Goal: Transaction & Acquisition: Book appointment/travel/reservation

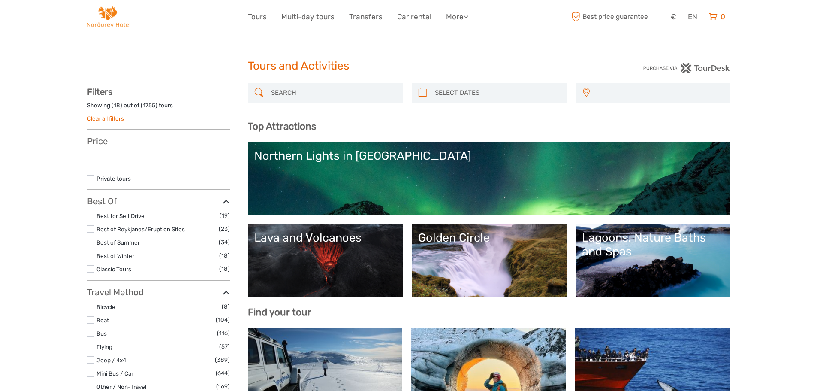
select select
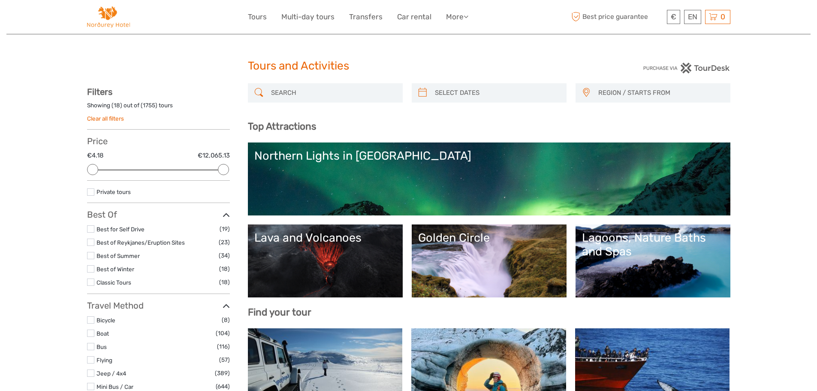
type input "03/09/2025"
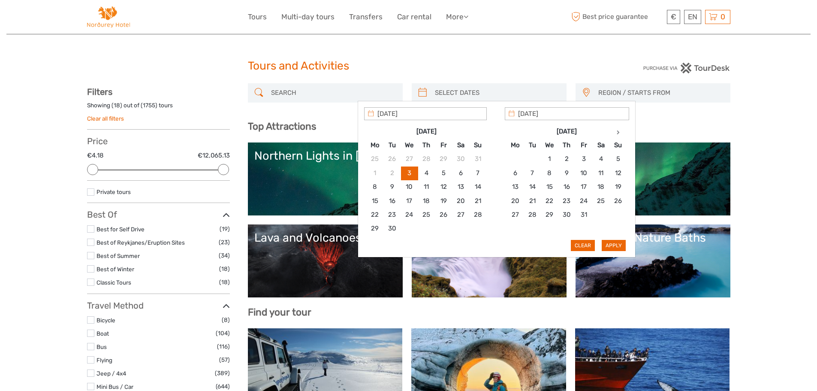
click at [455, 89] on input "search" at bounding box center [496, 92] width 131 height 15
type input "13/10/2025"
type input "29/10/2025"
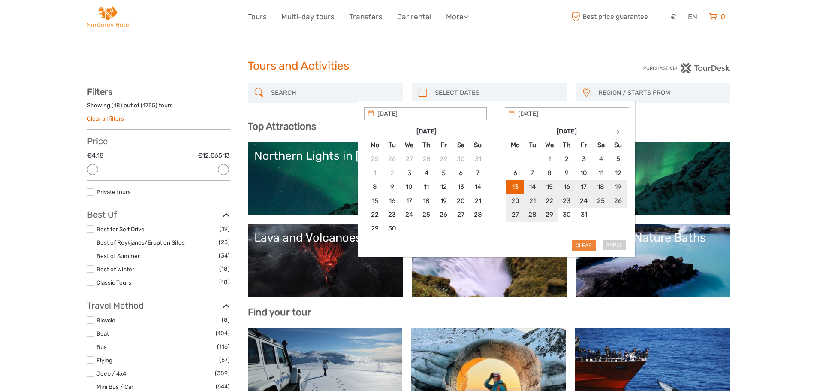
click at [582, 245] on button "Clear" at bounding box center [584, 245] width 24 height 11
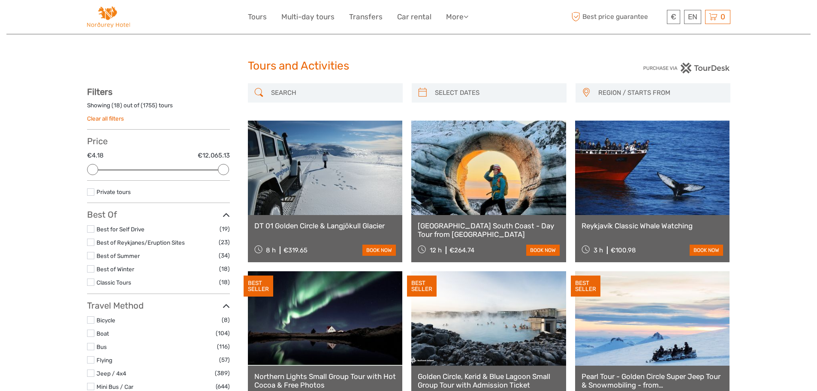
type input "03/09/2025"
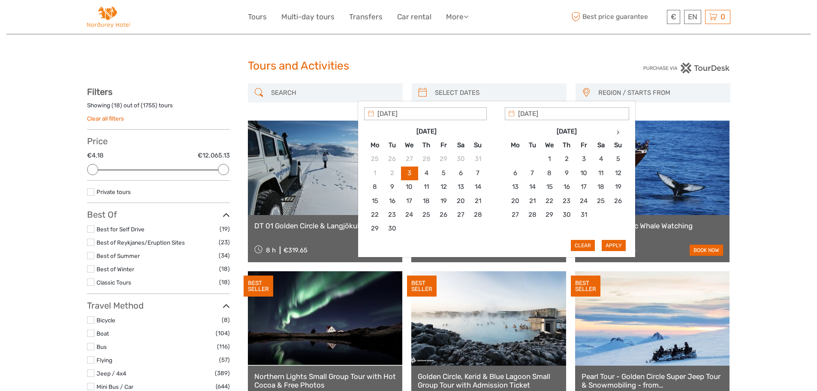
click at [463, 91] on input "search" at bounding box center [496, 92] width 131 height 15
type input "13/10/2025"
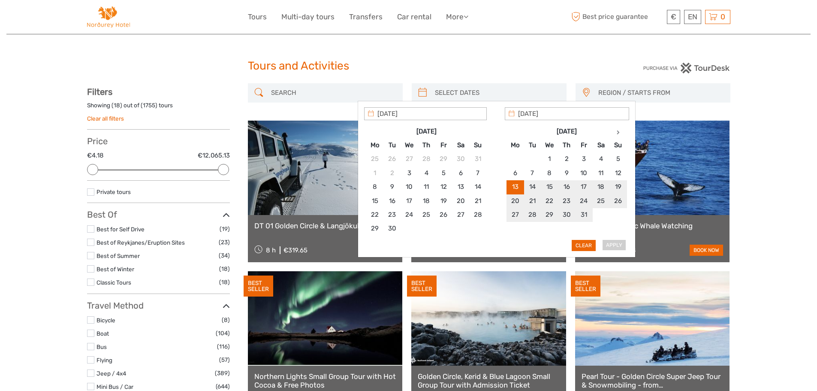
type input "13/10/2025"
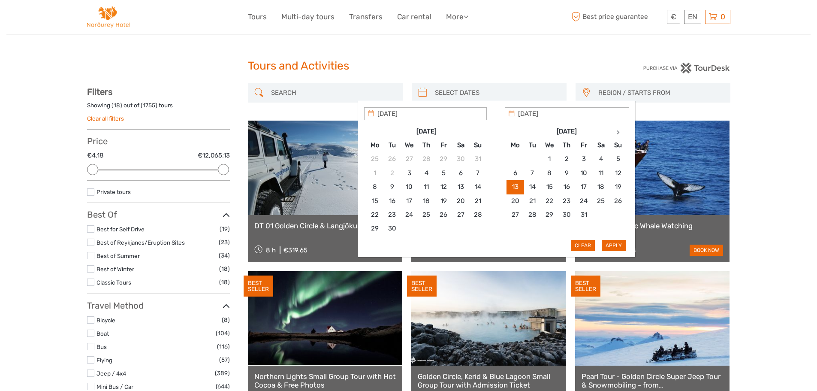
type input "13/10/2025"
click at [619, 244] on button "Apply" at bounding box center [614, 245] width 24 height 11
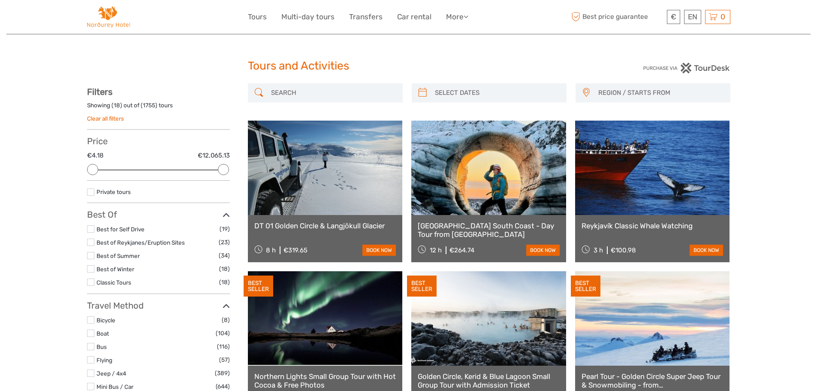
type input "13/10/2025 - 13/10/2025"
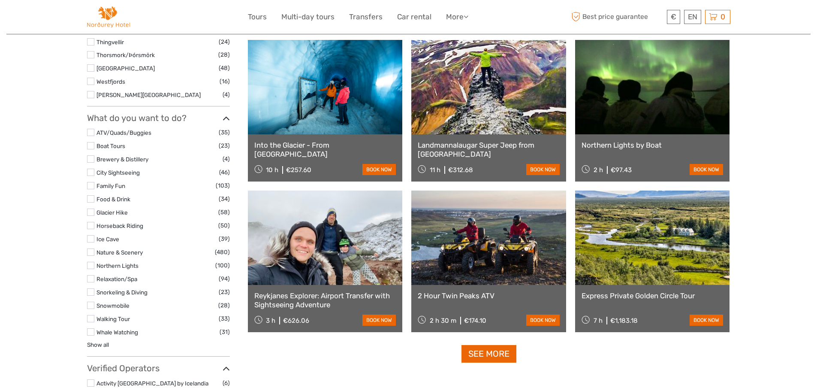
scroll to position [735, 0]
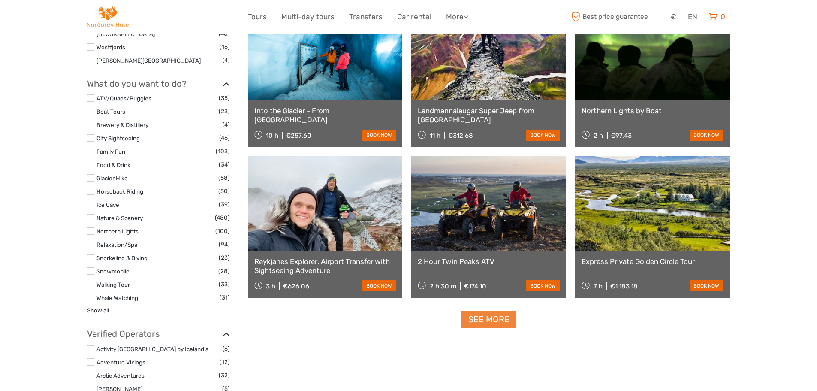
click at [506, 320] on link "See more" at bounding box center [488, 319] width 55 height 18
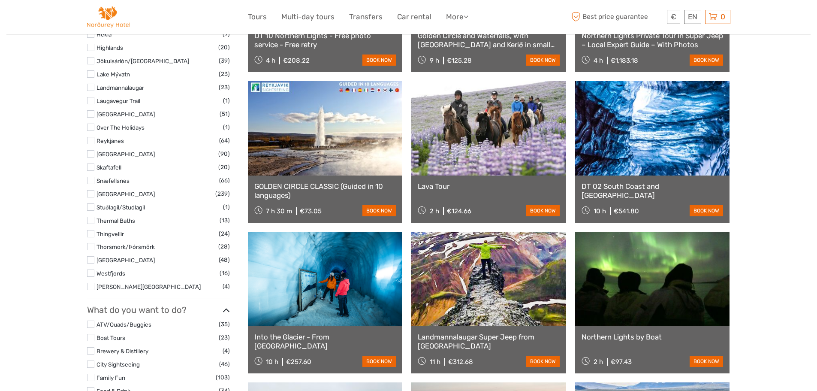
scroll to position [478, 0]
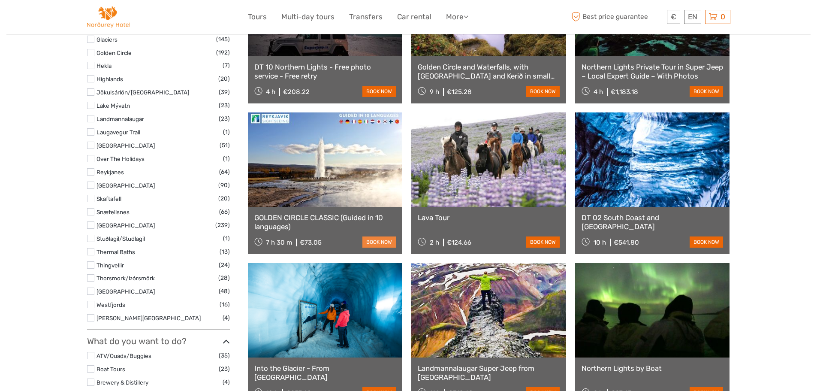
click at [376, 241] on link "book now" at bounding box center [378, 241] width 33 height 11
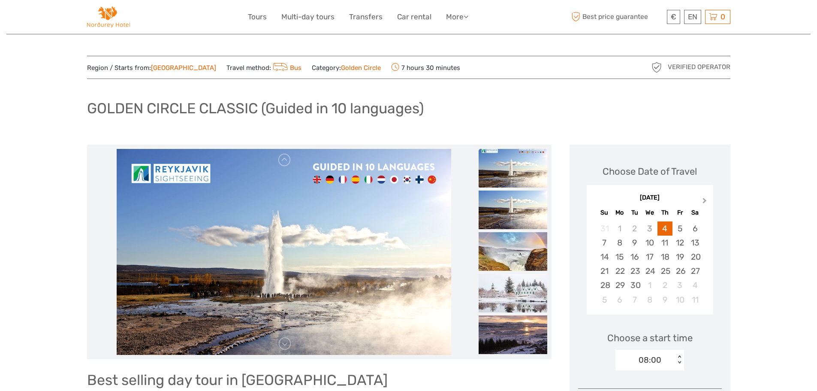
click at [707, 199] on button "Next Month" at bounding box center [705, 203] width 14 height 14
click at [620, 254] on div "13" at bounding box center [619, 257] width 15 height 14
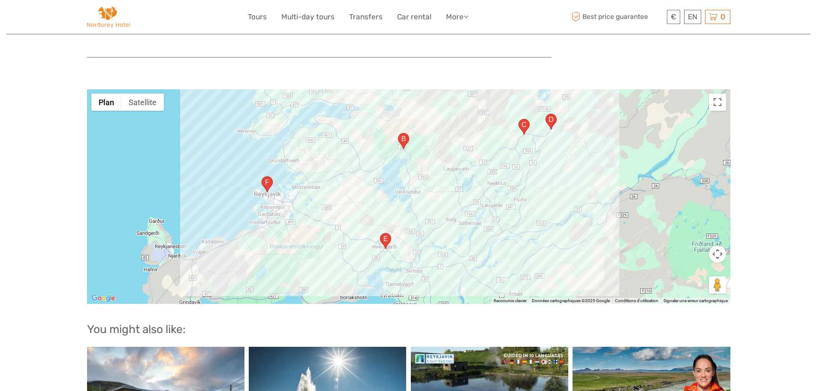
scroll to position [986, 0]
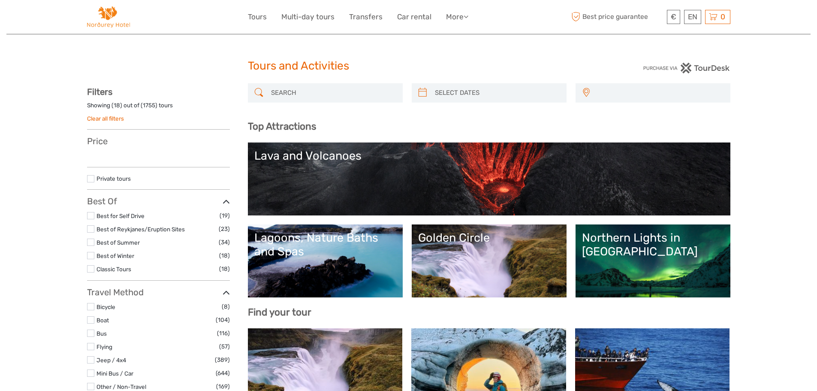
select select
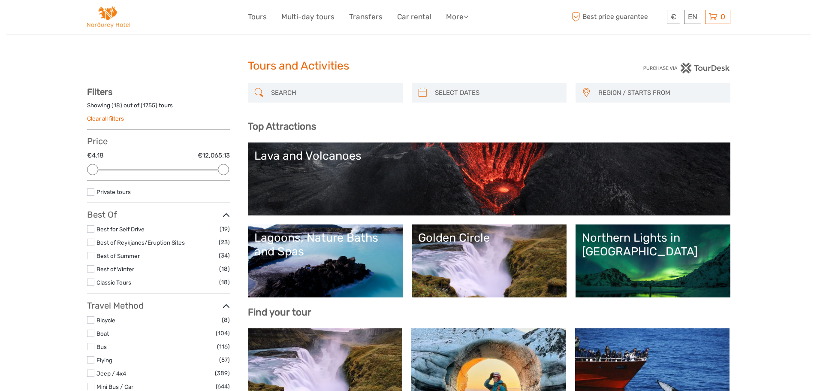
type input "03/09/2025"
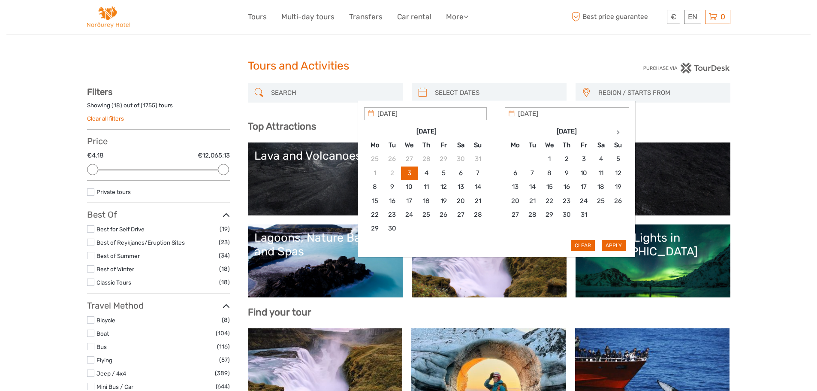
click at [493, 91] on input "search" at bounding box center [496, 92] width 131 height 15
type input "13/10/2025"
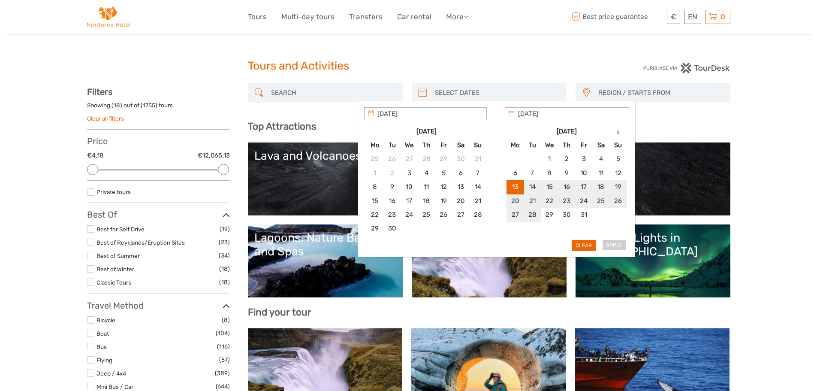
type input "13/10/2025"
click at [614, 243] on button "Apply" at bounding box center [614, 245] width 24 height 11
type input "13/10/2025 - 13/10/2025"
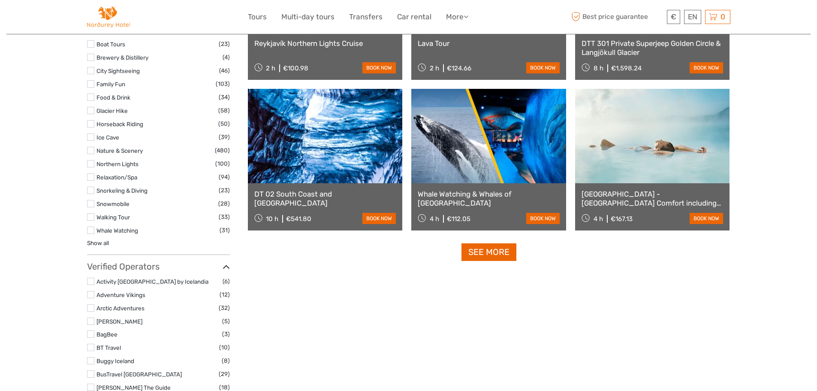
scroll to position [821, 0]
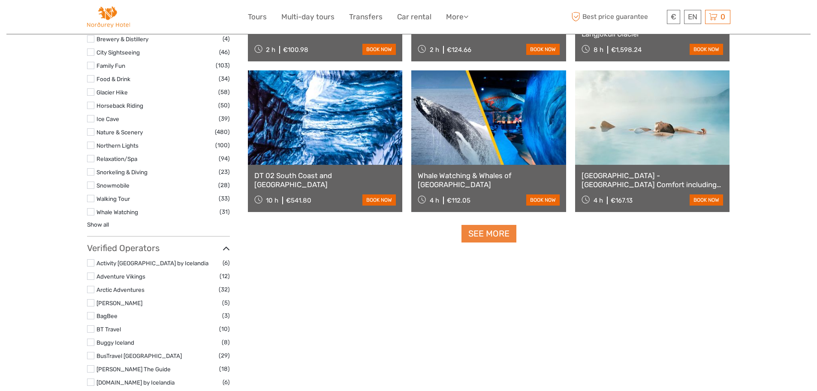
click at [496, 232] on link "See more" at bounding box center [488, 234] width 55 height 18
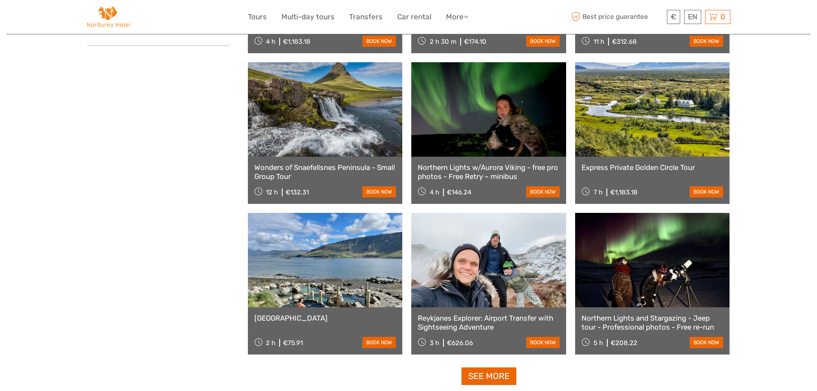
scroll to position [1592, 0]
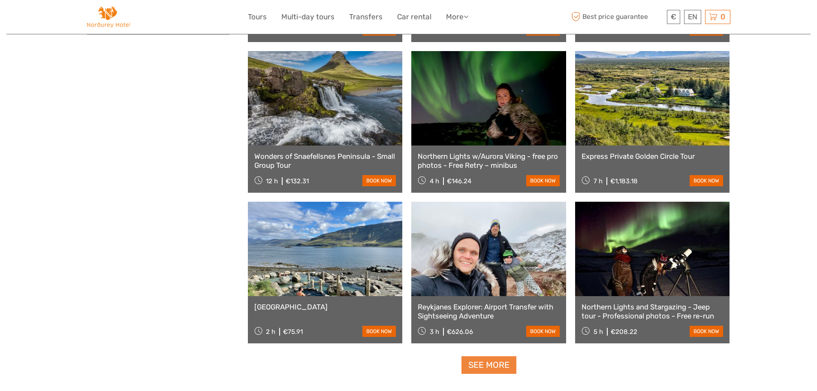
click at [480, 361] on link "See more" at bounding box center [488, 365] width 55 height 18
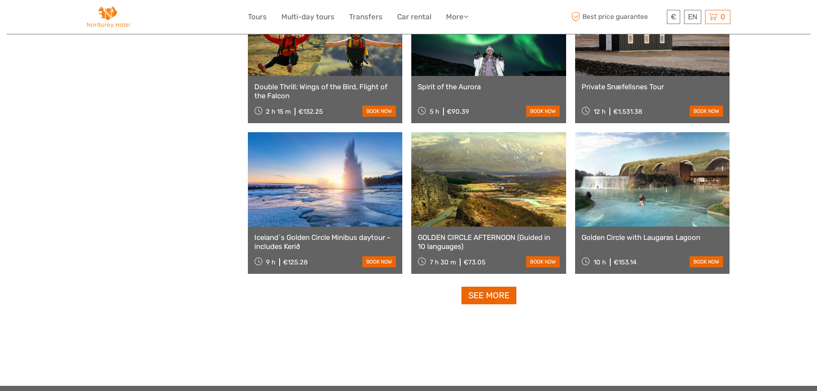
scroll to position [2621, 0]
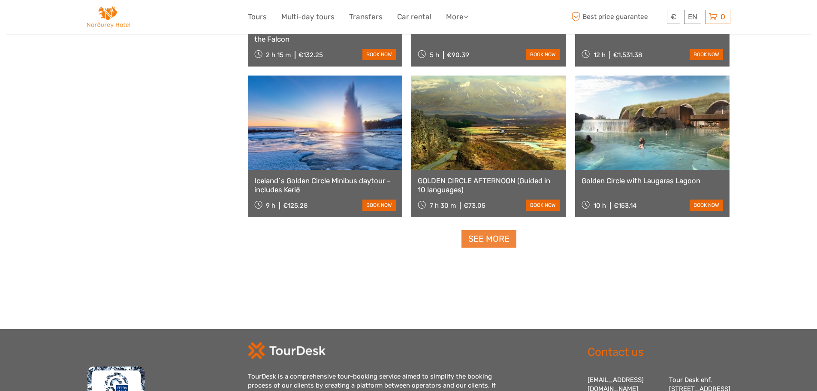
click at [496, 232] on link "See more" at bounding box center [488, 239] width 55 height 18
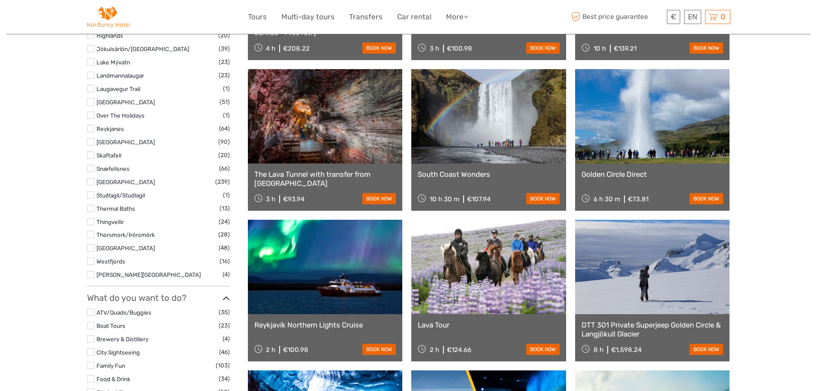
scroll to position [521, 0]
click at [702, 199] on link "book now" at bounding box center [705, 198] width 33 height 11
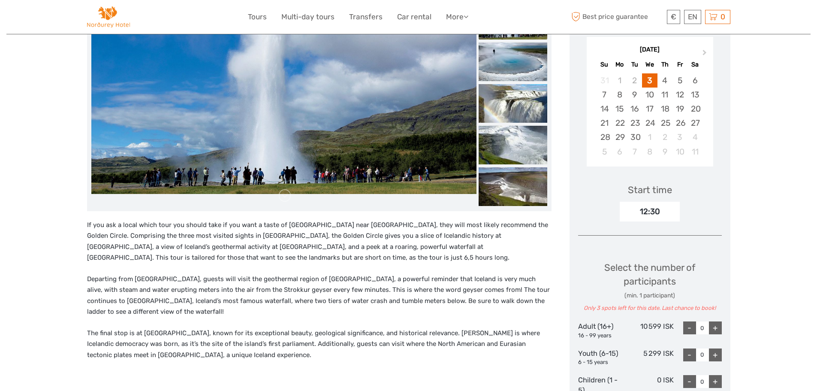
scroll to position [172, 0]
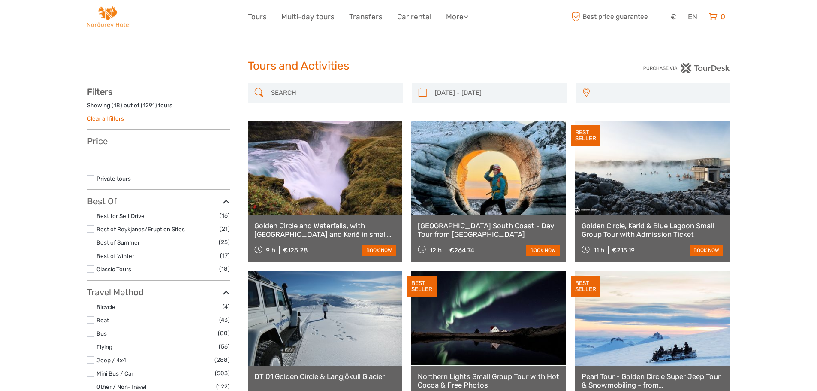
select select
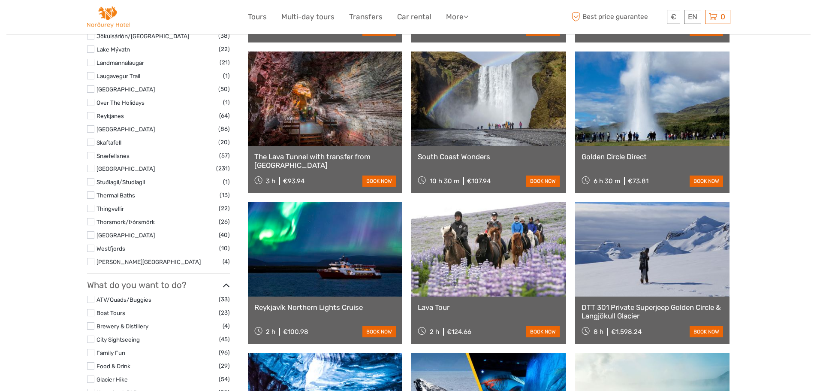
type input "[DATE] - [DATE]"
select select
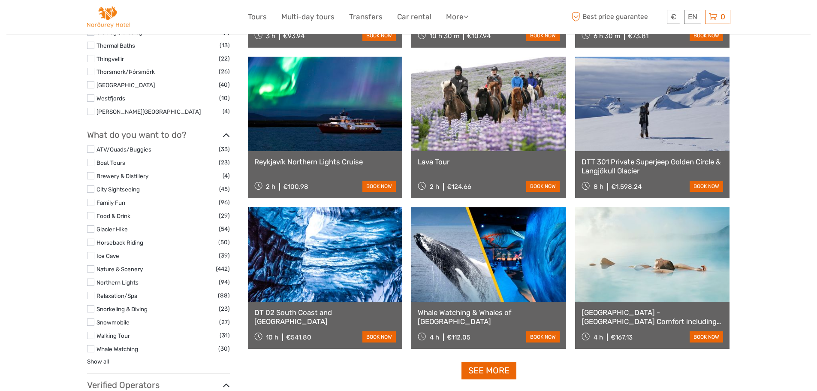
scroll to position [686, 0]
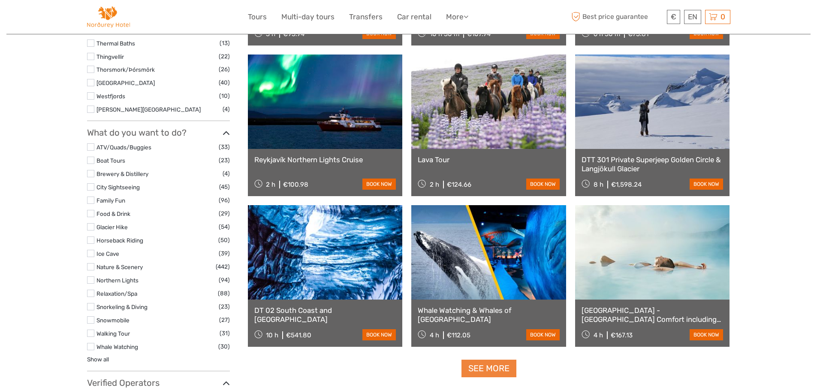
click at [486, 366] on link "See more" at bounding box center [488, 368] width 55 height 18
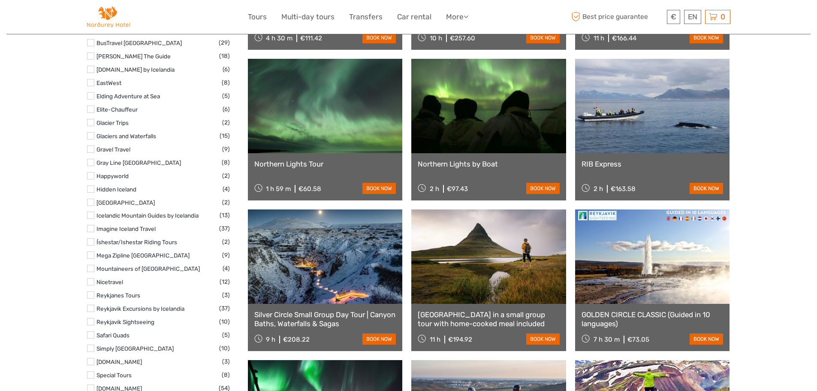
scroll to position [1158, 0]
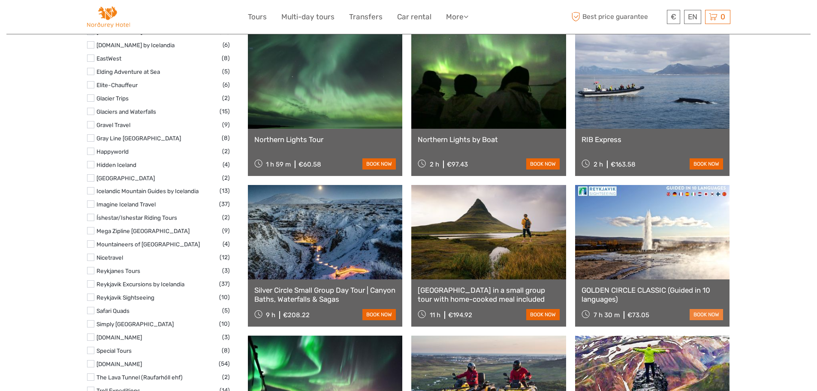
click at [700, 313] on link "book now" at bounding box center [705, 314] width 33 height 11
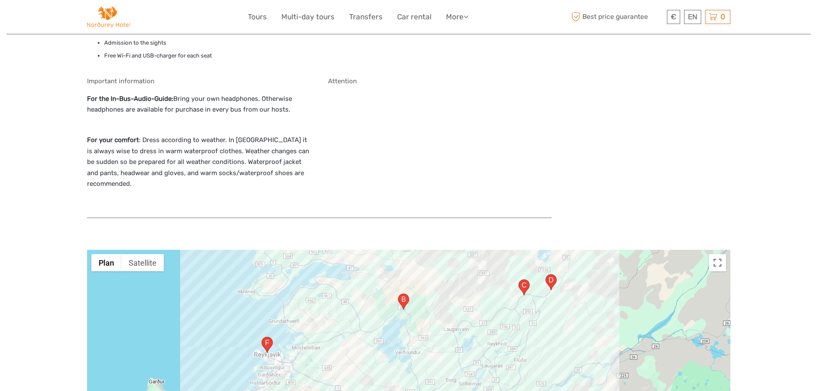
scroll to position [815, 0]
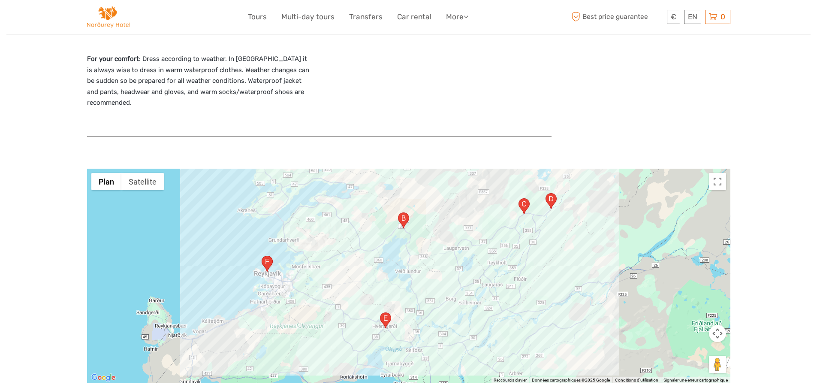
click at [380, 312] on area "Dalsbrún 2, 810 Hveragerði, Islande" at bounding box center [380, 312] width 0 height 0
click at [398, 212] on area "36, 806, Islande" at bounding box center [398, 212] width 0 height 0
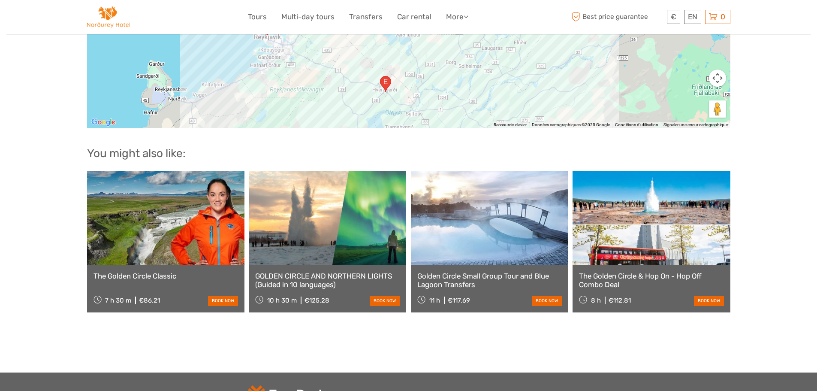
scroll to position [1072, 0]
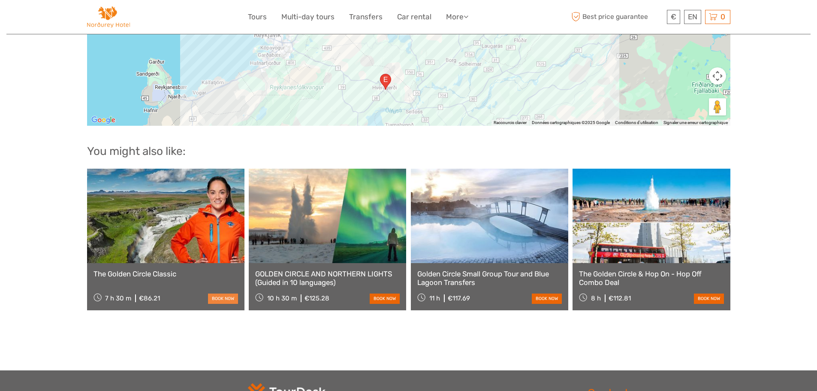
click at [225, 298] on link "book now" at bounding box center [223, 298] width 30 height 10
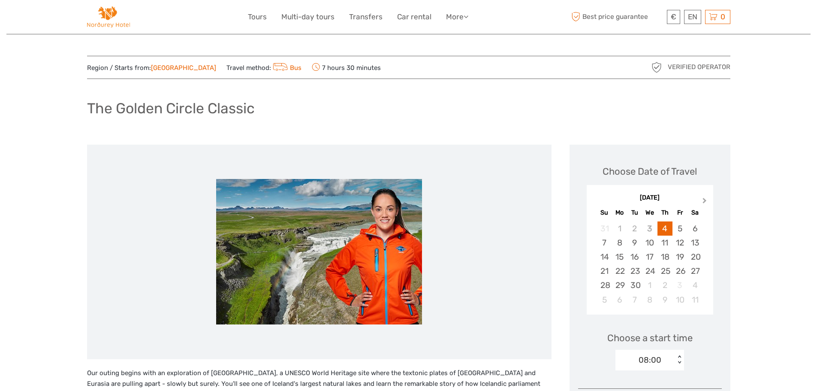
click at [704, 201] on span "Next Month" at bounding box center [704, 202] width 0 height 12
click at [623, 256] on div "13" at bounding box center [619, 257] width 15 height 14
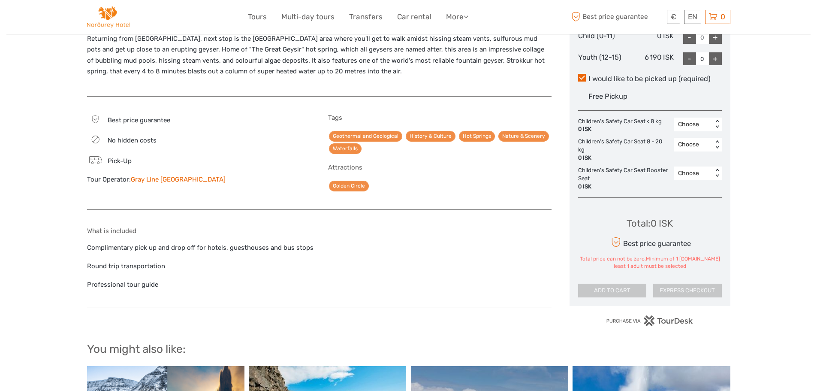
scroll to position [343, 0]
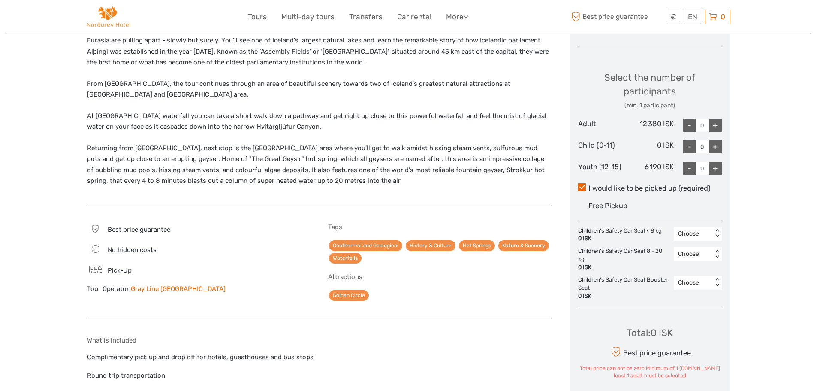
drag, startPoint x: 590, startPoint y: 187, endPoint x: 666, endPoint y: 188, distance: 76.8
click at [665, 188] on label "I would like to be picked up (required)" at bounding box center [650, 188] width 144 height 10
click at [588, 185] on input "I would like to be picked up (required)" at bounding box center [588, 185] width 0 height 0
drag, startPoint x: 89, startPoint y: 356, endPoint x: 283, endPoint y: 369, distance: 195.1
click at [283, 369] on div "What is included Complimentary pick up and drop off for hotels, guesthouses and…" at bounding box center [319, 372] width 464 height 72
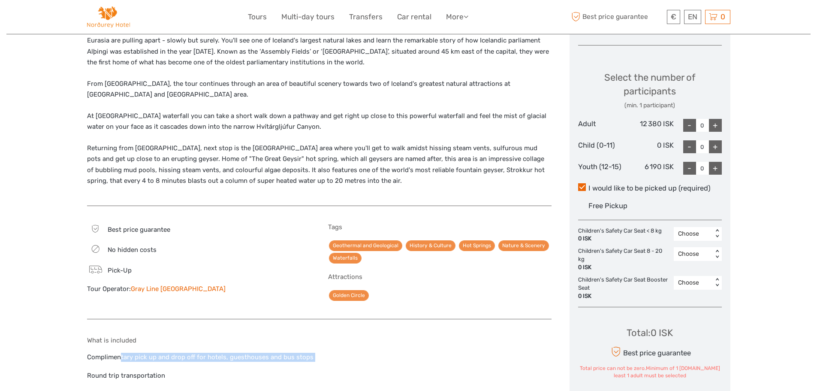
copy div "Complimentary pick up and drop off for hotels, guesthouses and bus stops"
click at [715, 122] on div "+" at bounding box center [715, 125] width 13 height 13
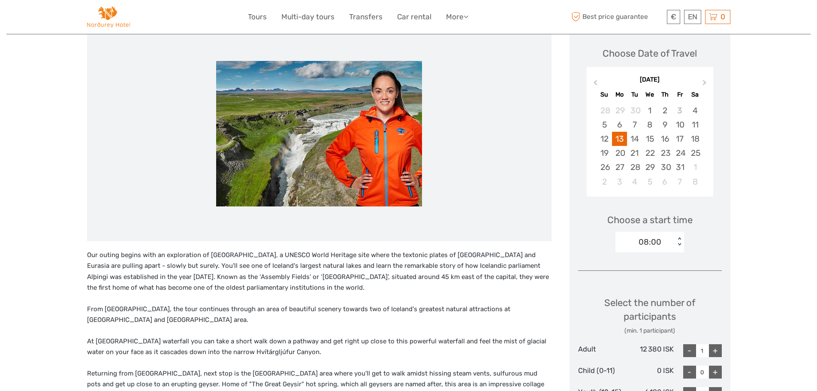
scroll to position [129, 0]
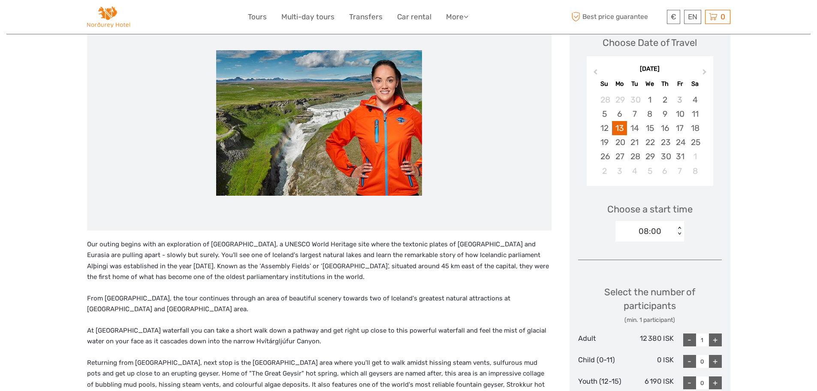
click at [713, 341] on div "+" at bounding box center [715, 339] width 13 height 13
type input "2"
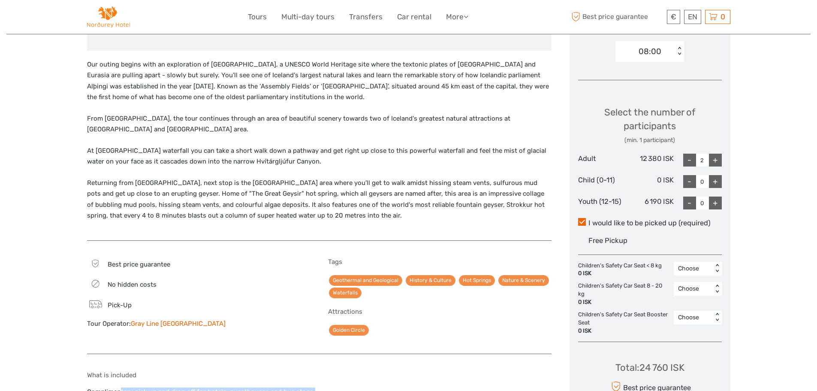
scroll to position [343, 0]
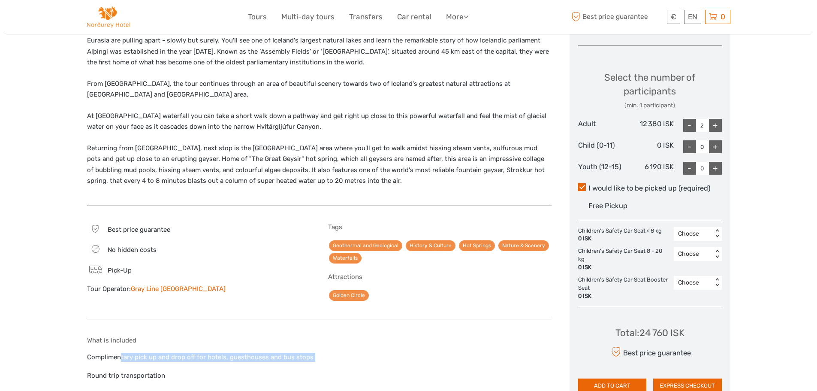
click at [175, 290] on link "Gray Line [GEOGRAPHIC_DATA]" at bounding box center [178, 289] width 95 height 8
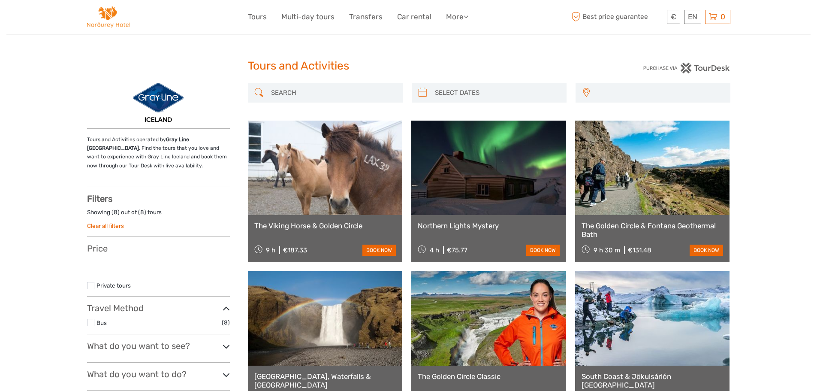
select select
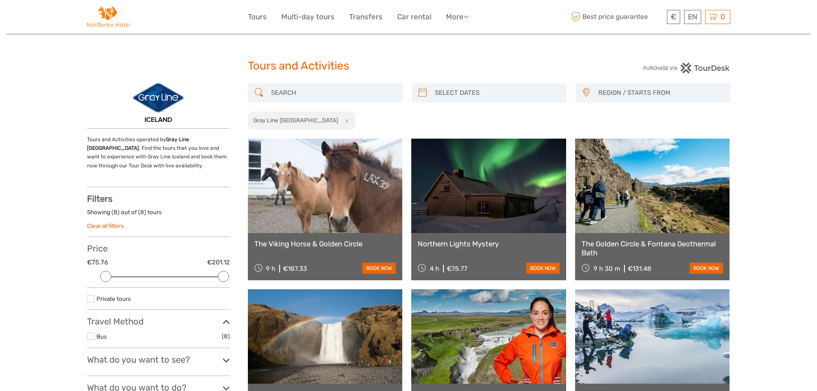
scroll to position [129, 0]
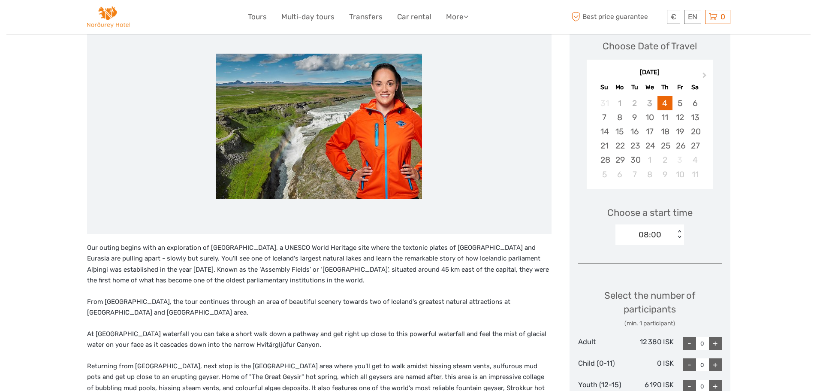
scroll to position [129, 0]
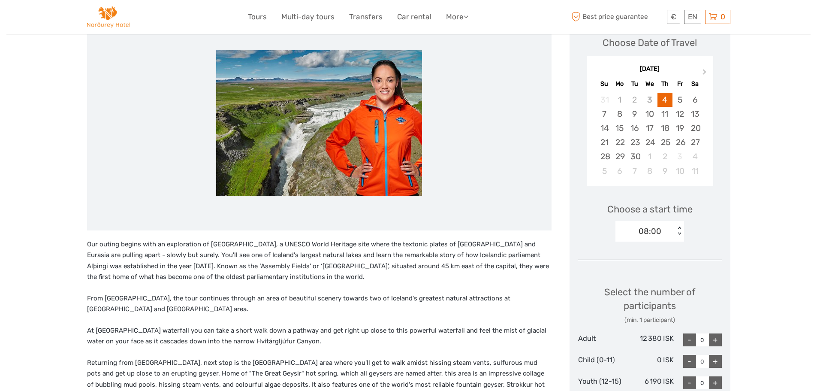
click at [716, 340] on div "+" at bounding box center [715, 339] width 13 height 13
type input "2"
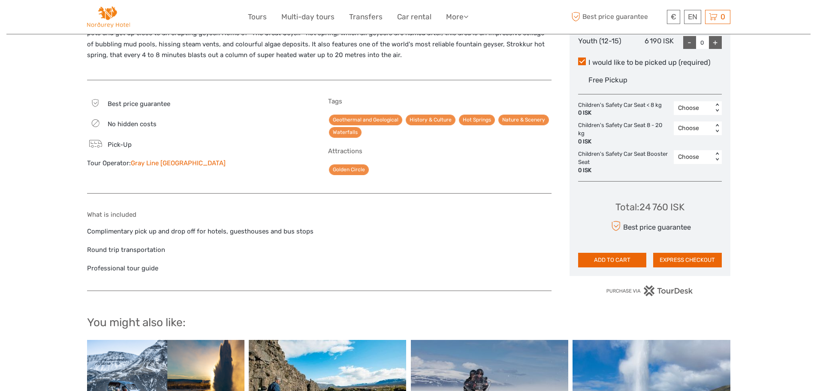
scroll to position [472, 0]
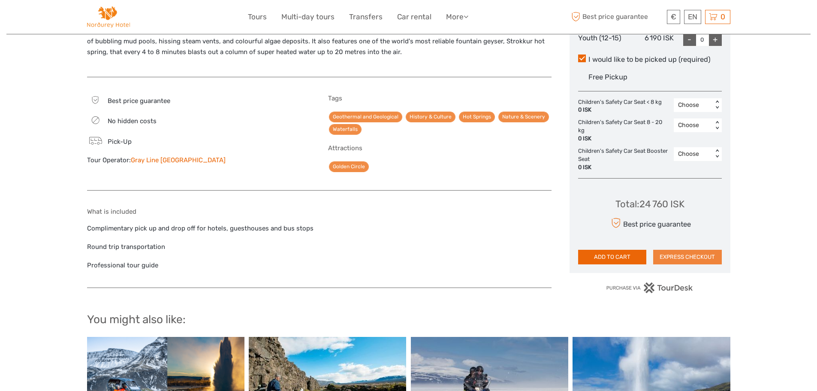
click at [707, 257] on button "EXPRESS CHECKOUT" at bounding box center [687, 257] width 69 height 15
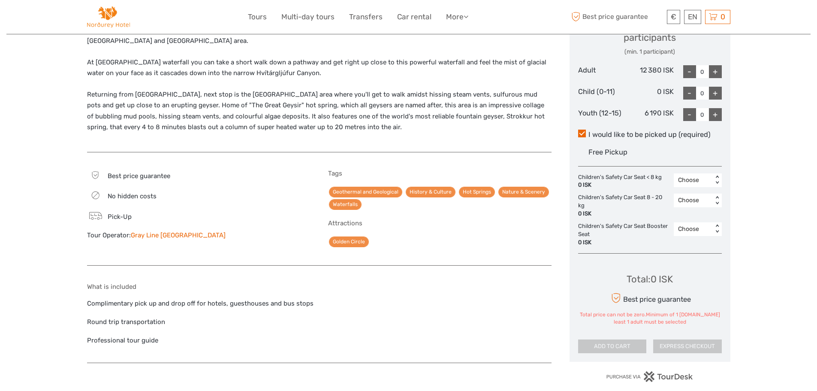
scroll to position [320, 0]
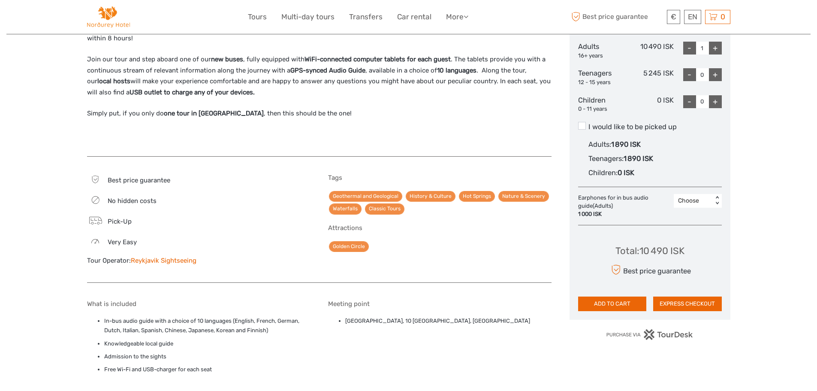
scroll to position [406, 0]
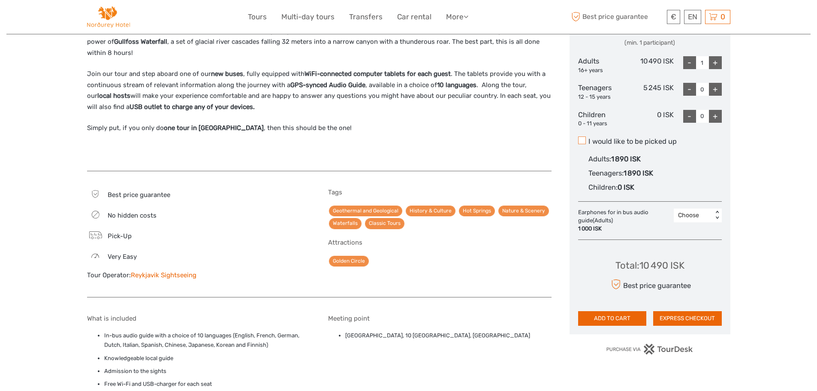
click at [582, 139] on span at bounding box center [582, 140] width 8 height 8
click at [588, 138] on input "I would like to be picked up" at bounding box center [588, 138] width 0 height 0
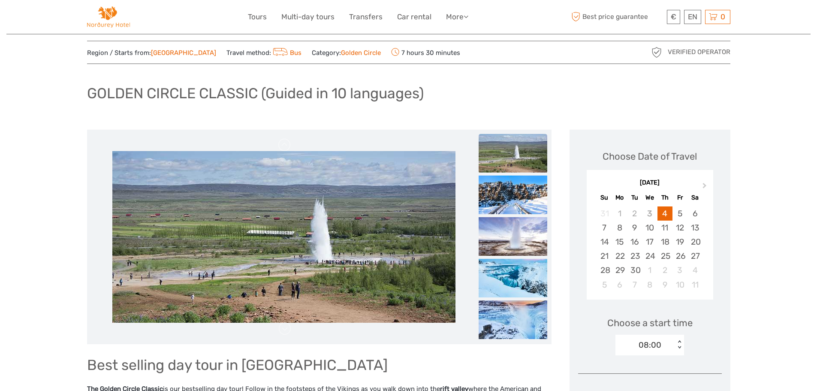
scroll to position [0, 0]
